Goal: Transaction & Acquisition: Purchase product/service

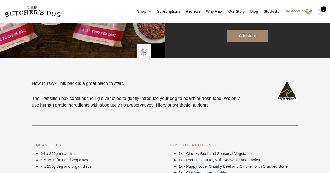
click at [95, 16] on nav "0 Shop Combo Boxes Treats" at bounding box center [165, 11] width 330 height 23
click at [131, 13] on link "Shop" at bounding box center [141, 12] width 20 height 6
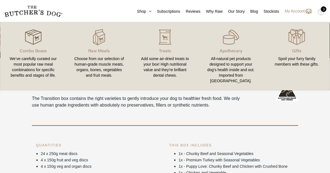
click at [25, 38] on img at bounding box center [33, 37] width 17 height 17
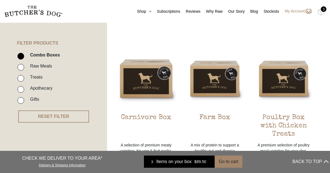
scroll to position [139, 0]
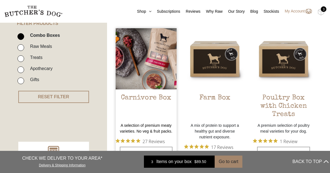
click at [143, 95] on h2 "Carnivore Box" at bounding box center [146, 107] width 61 height 26
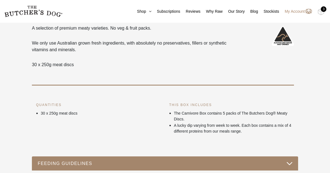
scroll to position [111, 0]
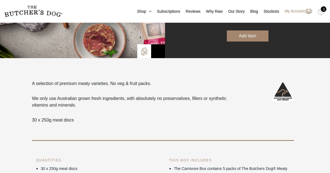
click at [326, 10] on nav "0 Shop Combo Boxes Treats" at bounding box center [165, 11] width 330 height 23
click at [319, 12] on img at bounding box center [321, 11] width 7 height 7
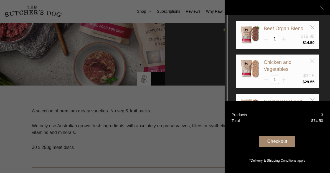
scroll to position [83, 0]
click at [311, 25] on div "Your Box" at bounding box center [277, 8] width 83 height 36
click at [312, 26] on icon at bounding box center [312, 27] width 4 height 4
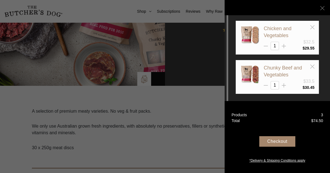
click at [312, 24] on div "Your Box" at bounding box center [277, 8] width 83 height 36
click at [311, 27] on icon at bounding box center [312, 27] width 4 height 4
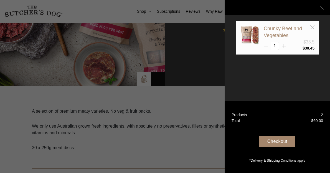
click at [311, 27] on icon at bounding box center [312, 27] width 4 height 4
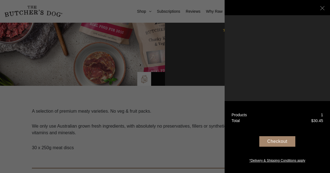
click at [154, 150] on div at bounding box center [165, 86] width 330 height 173
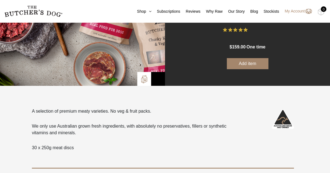
click at [265, 62] on button "Add item" at bounding box center [248, 63] width 42 height 11
click at [293, 13] on link "My Account" at bounding box center [295, 11] width 33 height 7
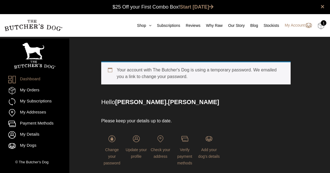
click at [318, 26] on img at bounding box center [321, 25] width 7 height 7
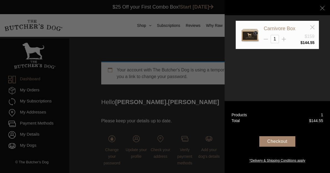
click at [274, 141] on div "Checkout" at bounding box center [277, 141] width 36 height 11
